Goal: Task Accomplishment & Management: Manage account settings

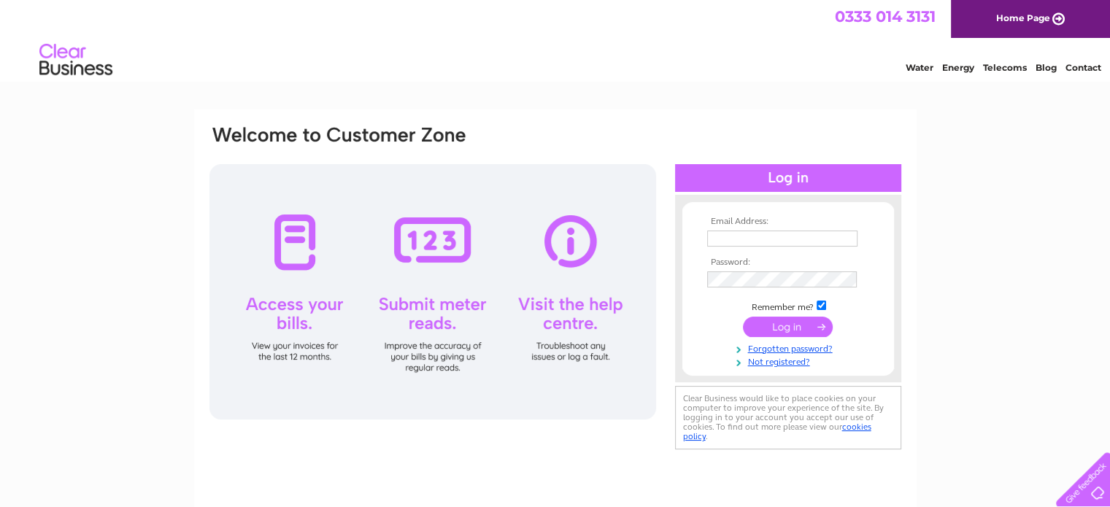
click at [791, 242] on input "text" at bounding box center [782, 239] width 150 height 16
type input "[EMAIL_ADDRESS][DOMAIN_NAME]"
click at [743, 318] on input "submit" at bounding box center [788, 328] width 90 height 20
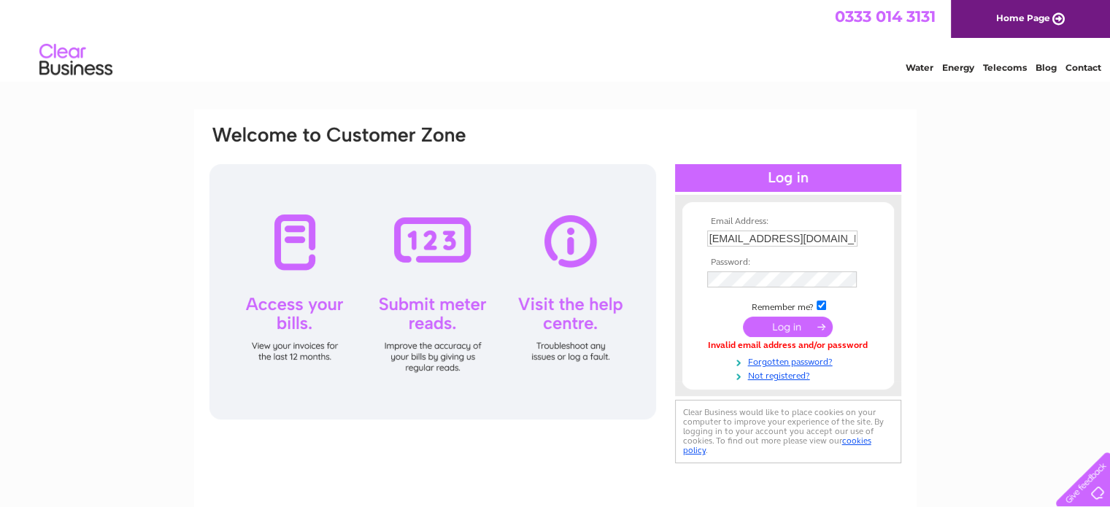
click at [760, 261] on th "Password:" at bounding box center [788, 263] width 169 height 10
drag, startPoint x: 854, startPoint y: 236, endPoint x: 242, endPoint y: 143, distance: 618.7
click at [406, 176] on div "Email Address: [EMAIL_ADDRESS][DOMAIN_NAME] Password:" at bounding box center [555, 296] width 695 height 345
type input "[EMAIL_ADDRESS][PERSON_NAME][DOMAIN_NAME]"
click at [743, 318] on input "submit" at bounding box center [788, 328] width 90 height 20
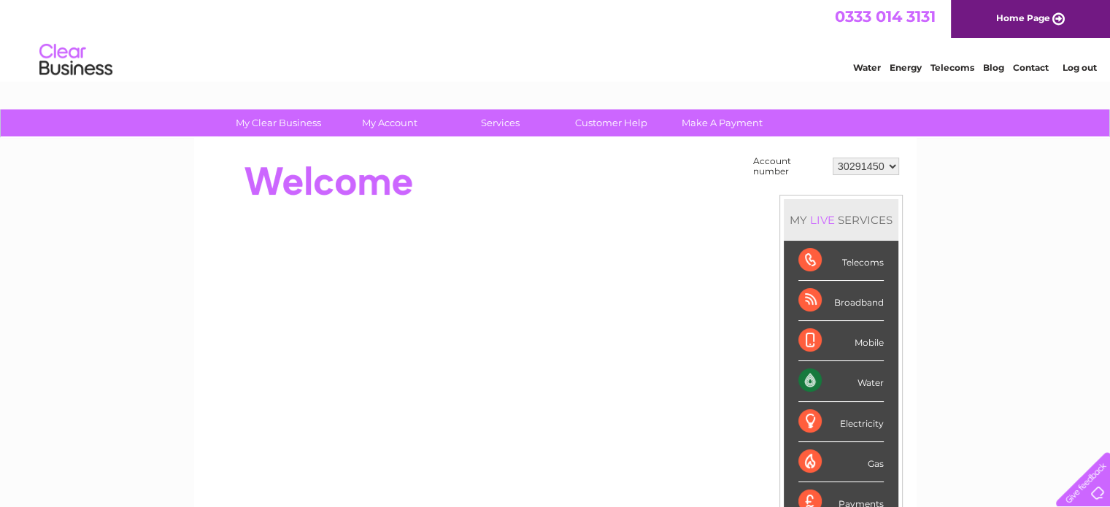
click at [867, 164] on select "30291450" at bounding box center [866, 167] width 66 height 18
drag, startPoint x: 867, startPoint y: 164, endPoint x: 996, endPoint y: 186, distance: 130.3
click at [867, 164] on select "30291450" at bounding box center [866, 167] width 66 height 18
drag, startPoint x: 1064, startPoint y: 200, endPoint x: 1026, endPoint y: 228, distance: 47.6
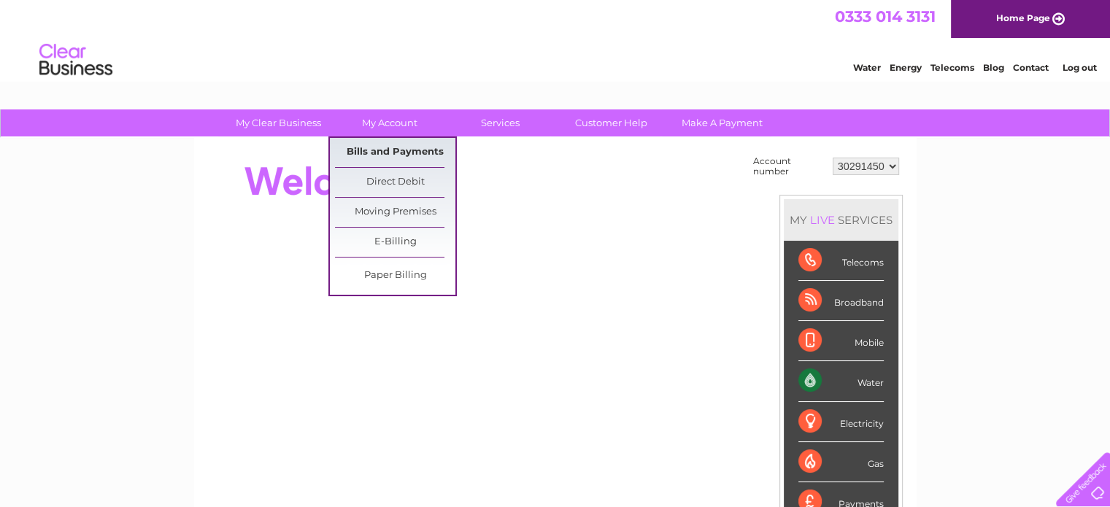
drag, startPoint x: 378, startPoint y: 157, endPoint x: 0, endPoint y: 287, distance: 399.8
click at [378, 157] on link "Bills and Payments" at bounding box center [395, 152] width 120 height 29
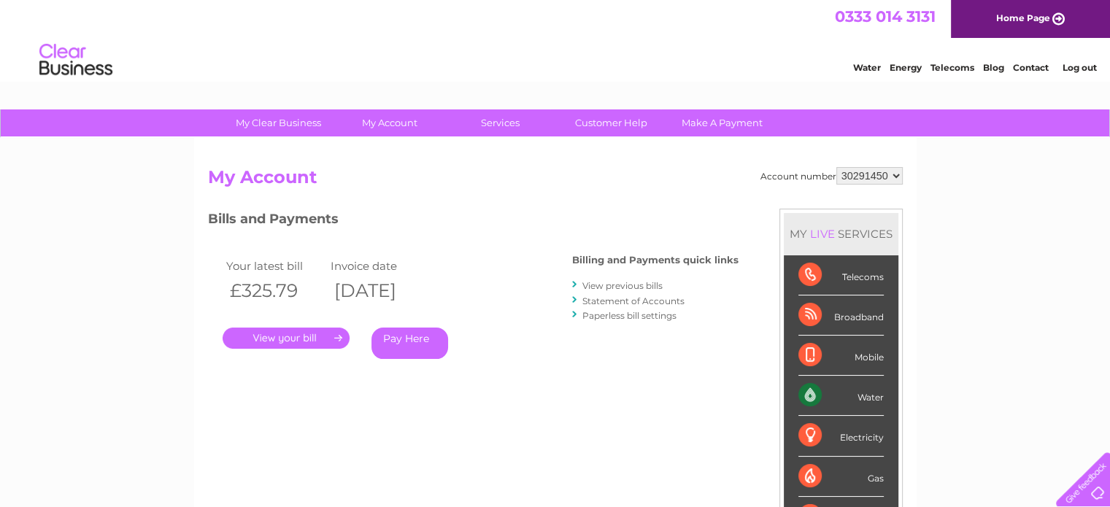
click at [636, 280] on link "View previous bills" at bounding box center [622, 285] width 80 height 11
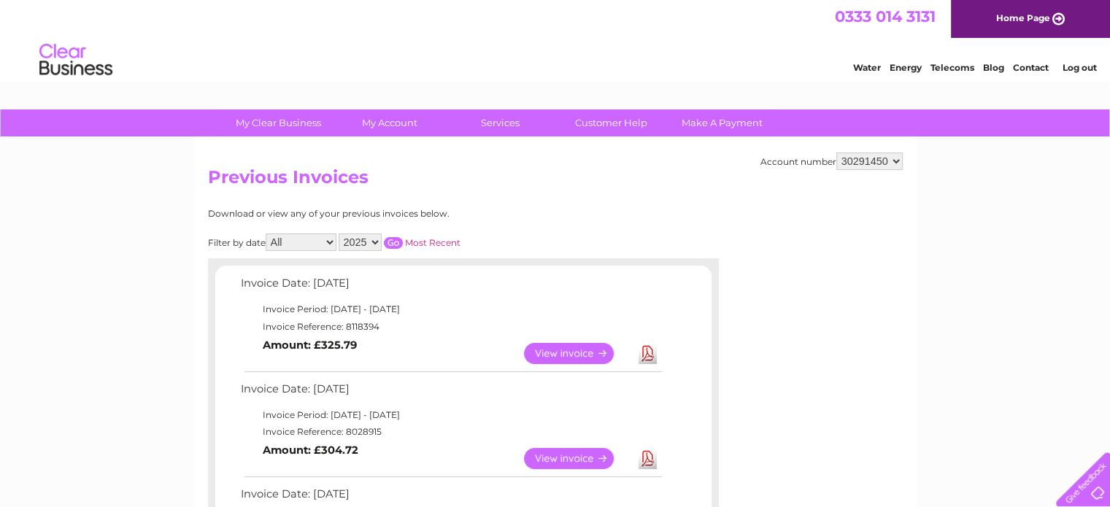
click at [1089, 66] on link "Log out" at bounding box center [1079, 67] width 34 height 11
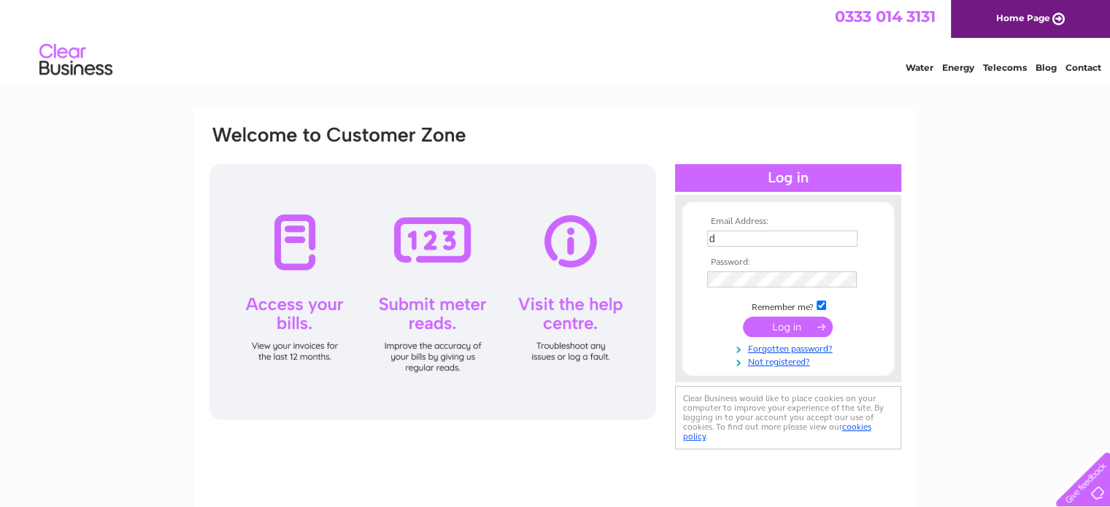
click at [758, 234] on input "d" at bounding box center [782, 239] width 150 height 16
type input "fireawayuptonpark@gmail.com"
click at [743, 318] on input "submit" at bounding box center [788, 328] width 90 height 20
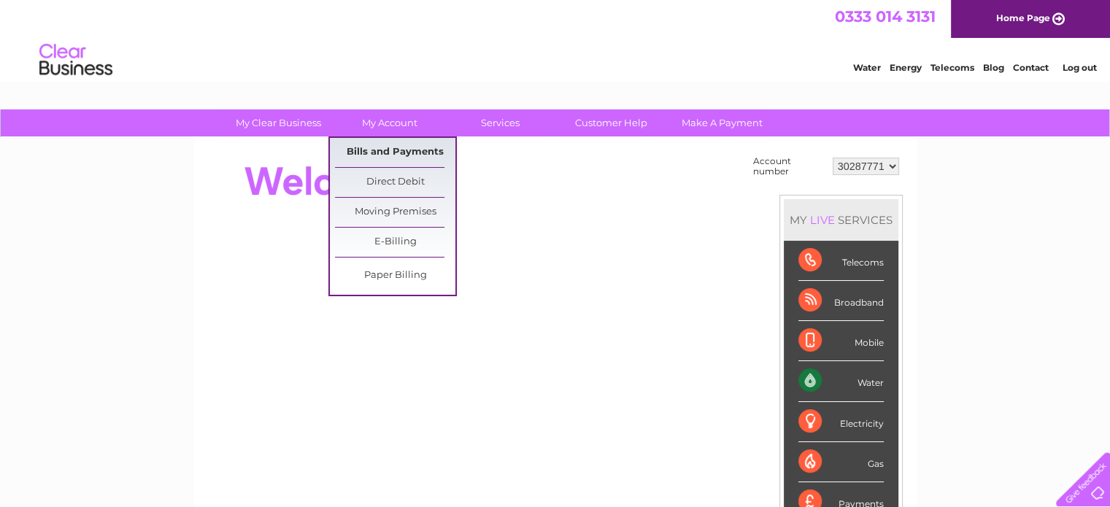
click at [407, 150] on link "Bills and Payments" at bounding box center [395, 152] width 120 height 29
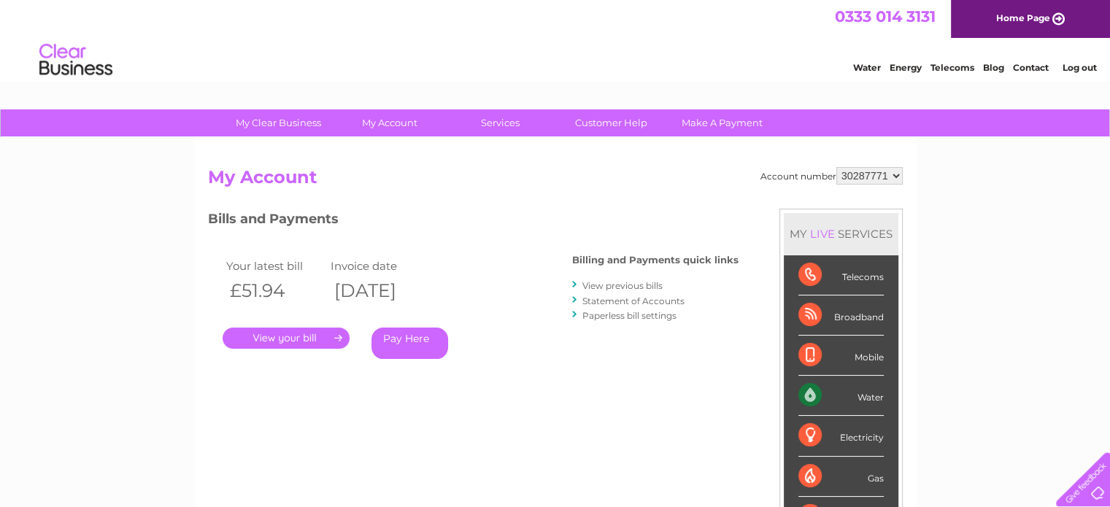
click at [642, 300] on link "Statement of Accounts" at bounding box center [633, 301] width 102 height 11
click at [616, 282] on link "View previous bills" at bounding box center [622, 285] width 80 height 11
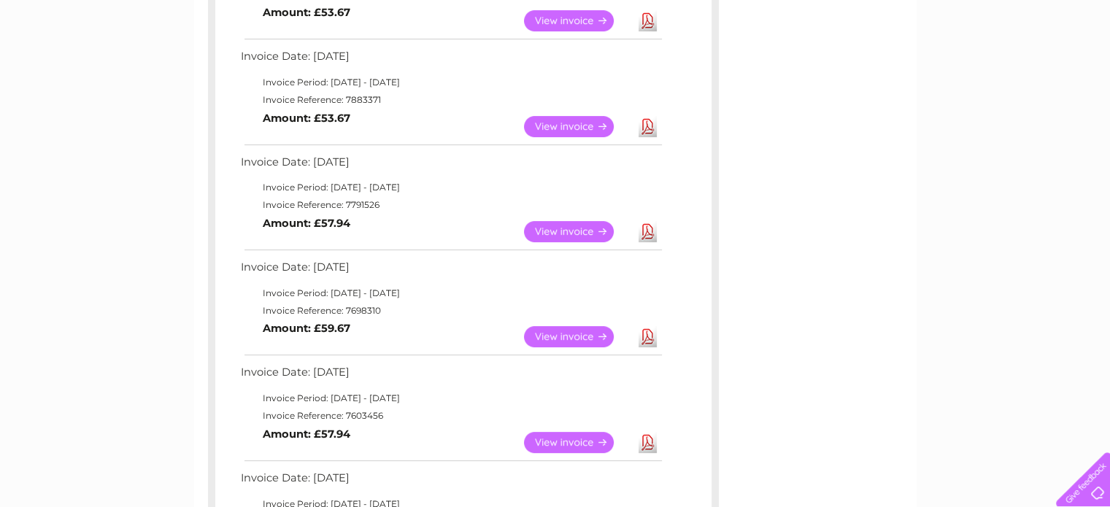
scroll to position [511, 0]
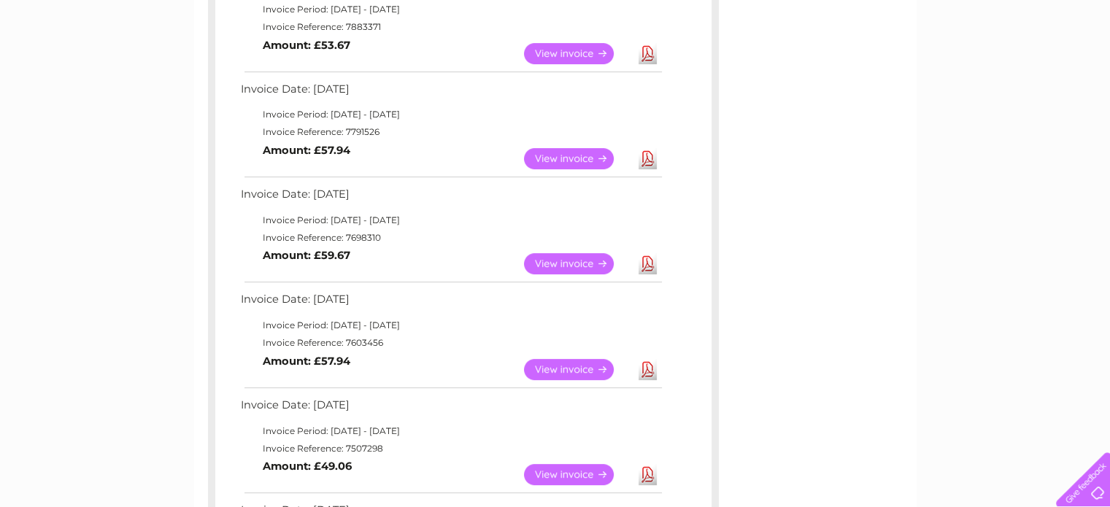
click at [566, 261] on link "View" at bounding box center [577, 263] width 107 height 21
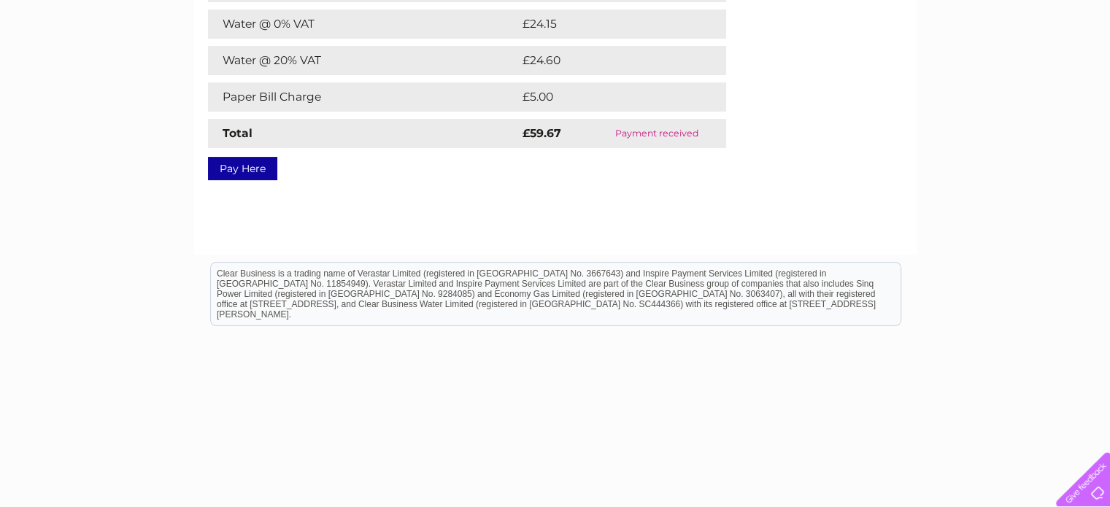
scroll to position [73, 0]
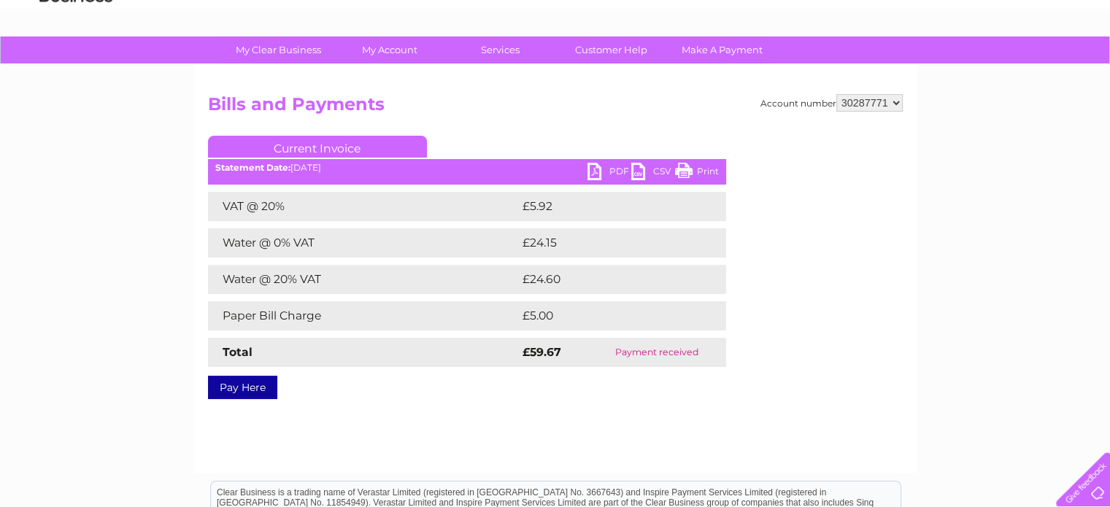
click at [593, 172] on link "PDF" at bounding box center [610, 173] width 44 height 21
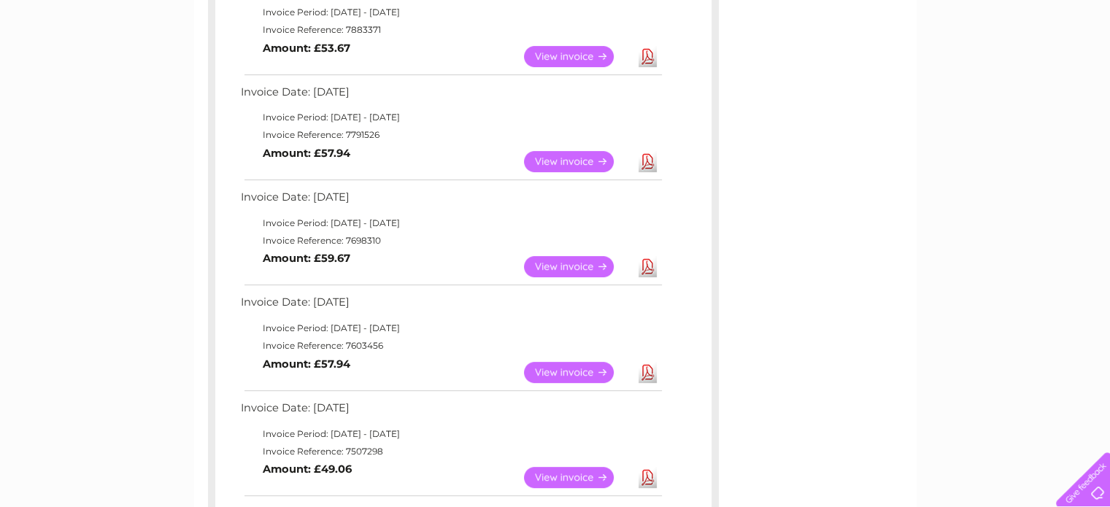
click at [587, 153] on link "View" at bounding box center [577, 161] width 107 height 21
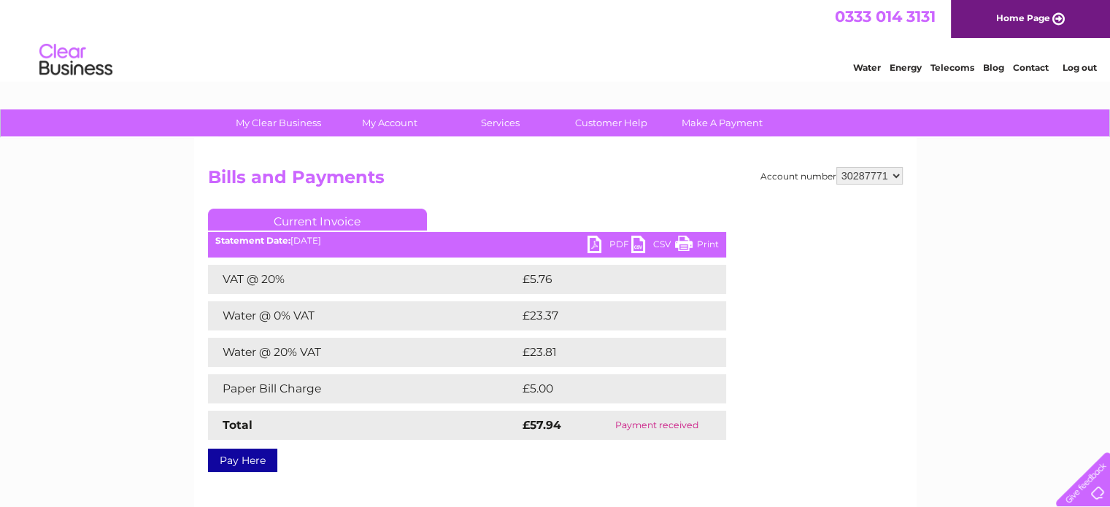
click at [579, 254] on div "PDF CSV Print Statement Date: [DATE]" at bounding box center [467, 247] width 518 height 22
click at [601, 240] on link "PDF" at bounding box center [610, 246] width 44 height 21
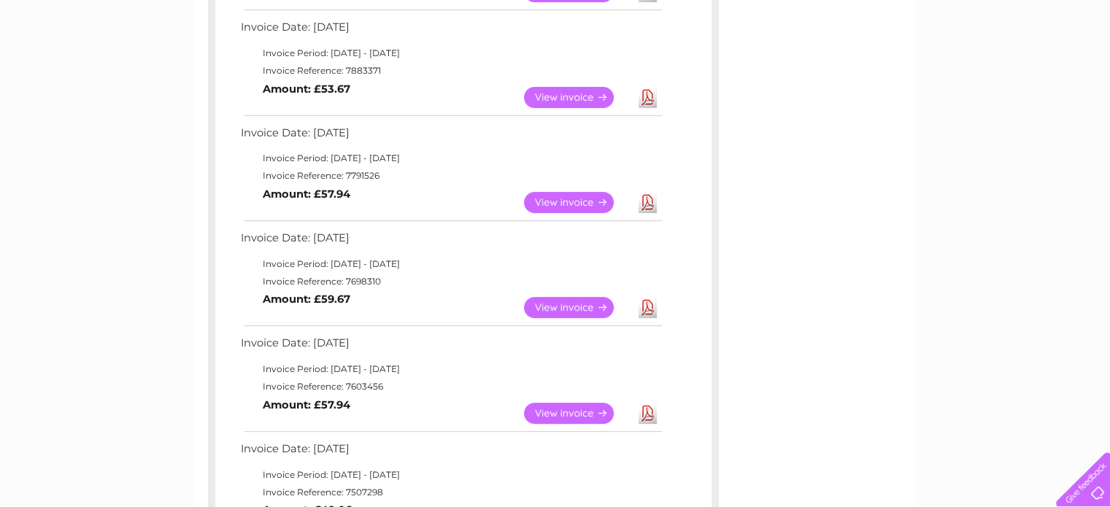
scroll to position [435, 0]
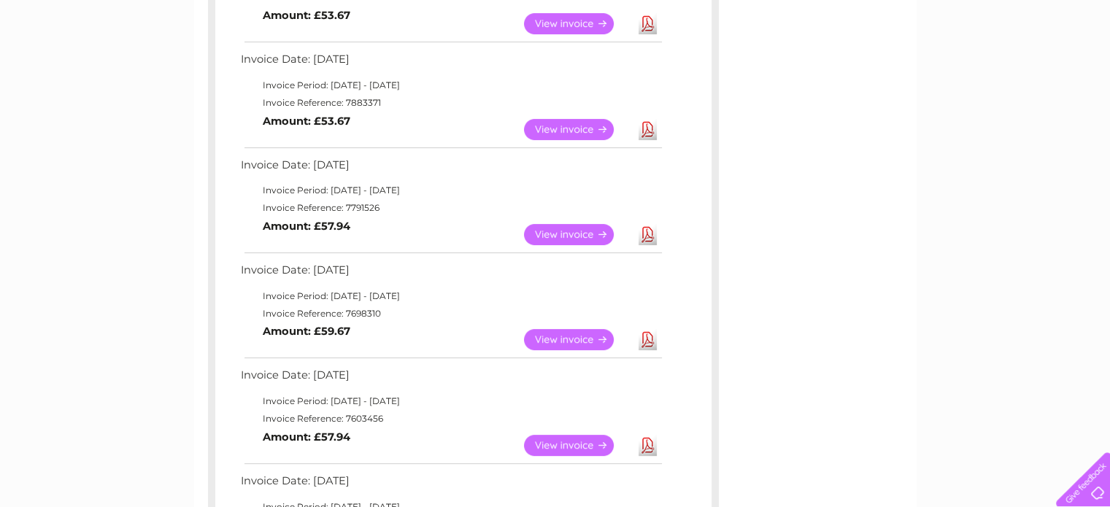
click at [558, 128] on link "View" at bounding box center [577, 129] width 107 height 21
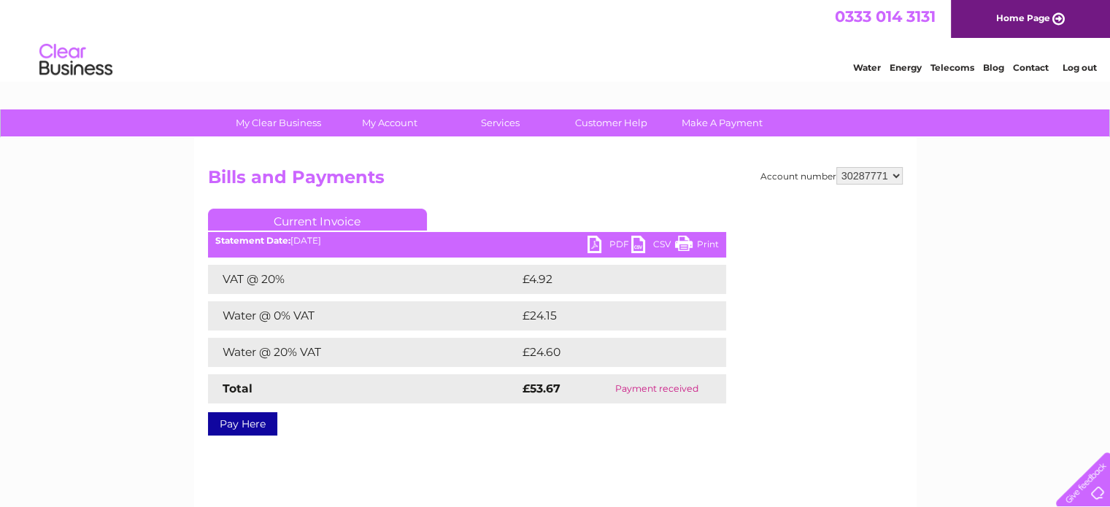
click at [604, 241] on link "PDF" at bounding box center [610, 246] width 44 height 21
